Goal: Find specific page/section: Find specific page/section

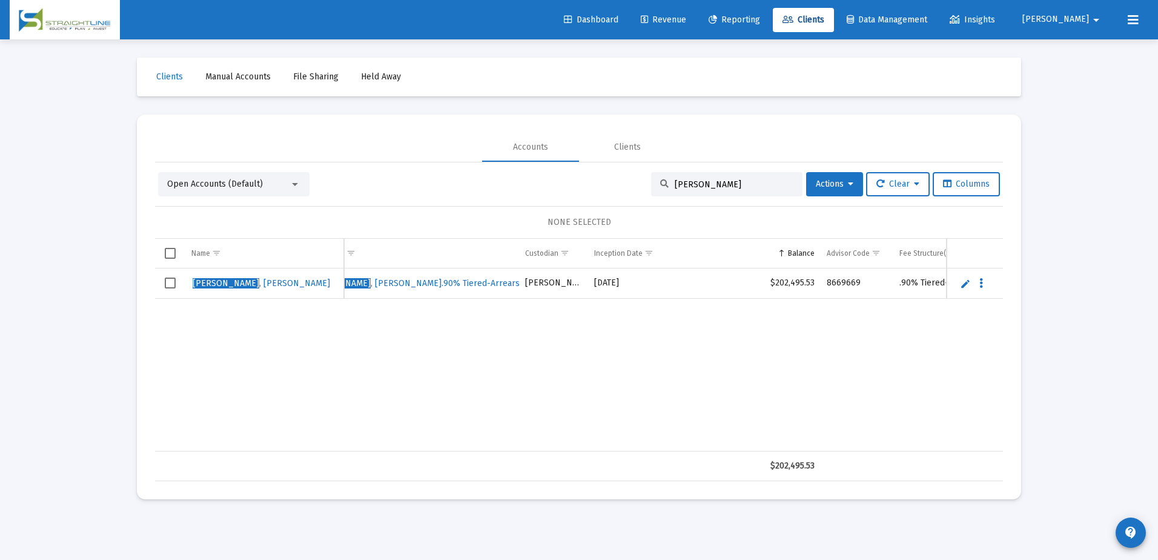
scroll to position [0, 115]
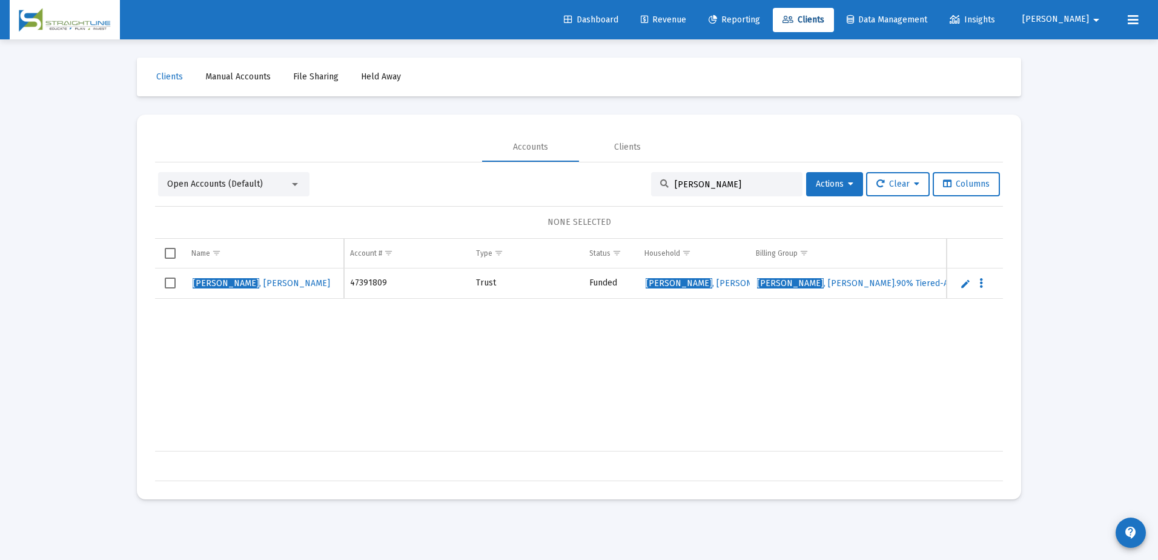
click at [492, 285] on td "Trust" at bounding box center [526, 283] width 113 height 30
drag, startPoint x: 492, startPoint y: 285, endPoint x: 488, endPoint y: 365, distance: 80.0
click at [488, 365] on div "[PERSON_NAME] 47391809 Trust Funded [PERSON_NAME] [PERSON_NAME] Household_.90% …" at bounding box center [849, 359] width 1388 height 183
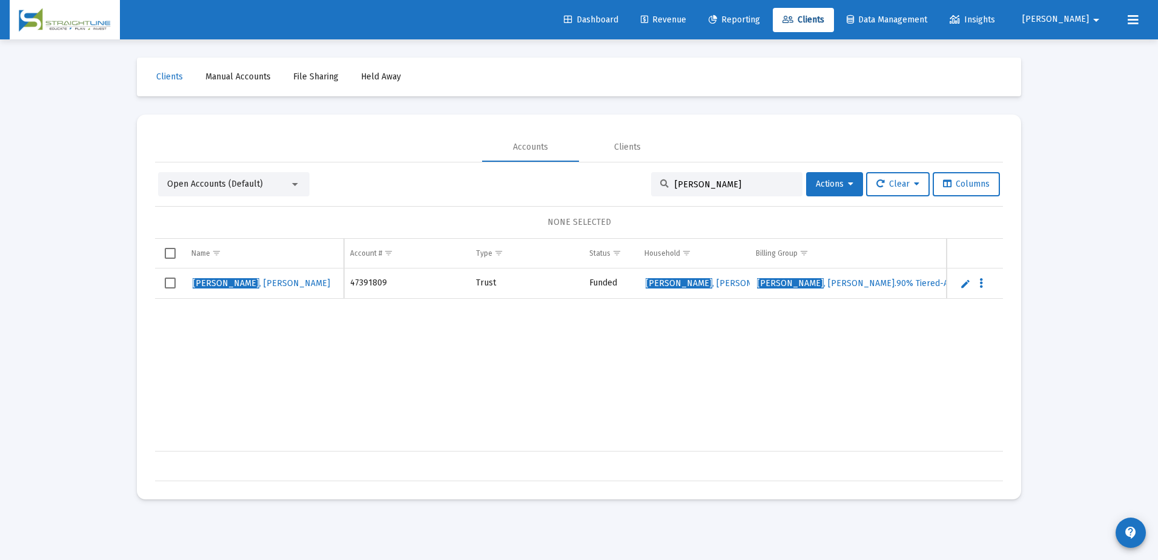
click at [684, 182] on input "[PERSON_NAME]" at bounding box center [734, 184] width 119 height 10
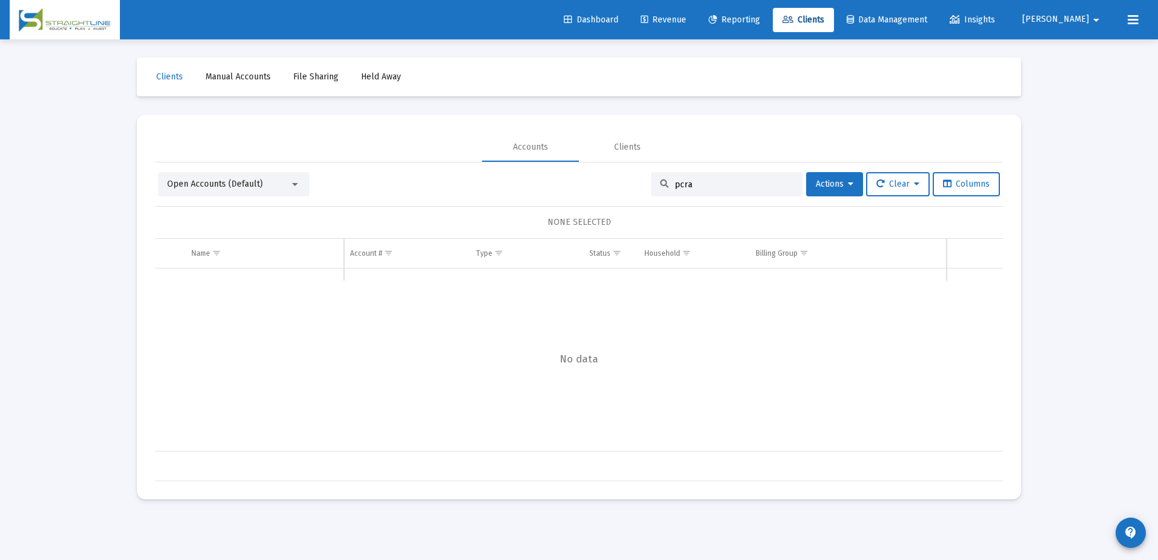
type input "pcra"
click at [370, 191] on div "Open Accounts (Default) pcra Actions Clear Columns" at bounding box center [579, 184] width 842 height 24
click at [697, 185] on input "pcra" at bounding box center [734, 184] width 119 height 10
